Goal: Book appointment/travel/reservation

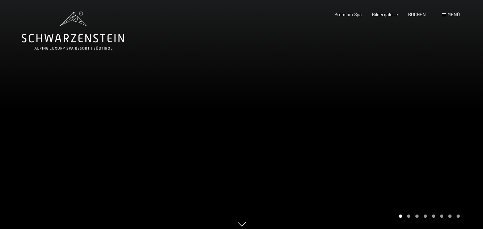
click at [450, 15] on span "Menü" at bounding box center [453, 15] width 12 height 6
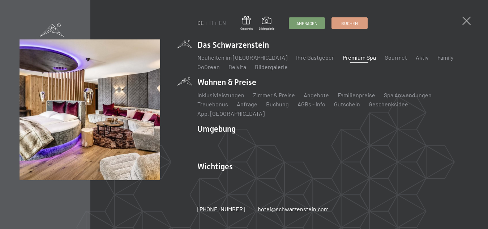
click at [239, 86] on li "Wohnen & Preise Inklusivleistungen Zimmer & Preise Liste Angebote Liste Familie…" at bounding box center [332, 97] width 271 height 41
click at [275, 98] on link "Zimmer & Preise" at bounding box center [274, 94] width 42 height 7
click at [312, 98] on link "Angebote" at bounding box center [316, 94] width 25 height 7
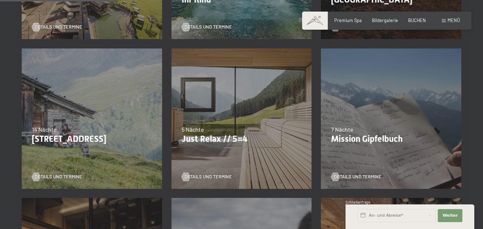
scroll to position [325, 0]
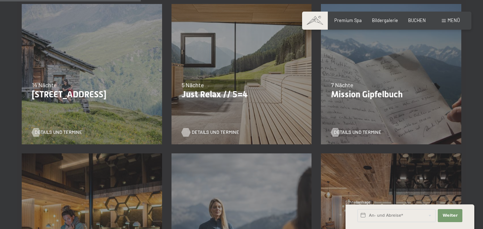
click at [206, 131] on span "Details und Termine" at bounding box center [215, 132] width 47 height 7
